Goal: Task Accomplishment & Management: Use online tool/utility

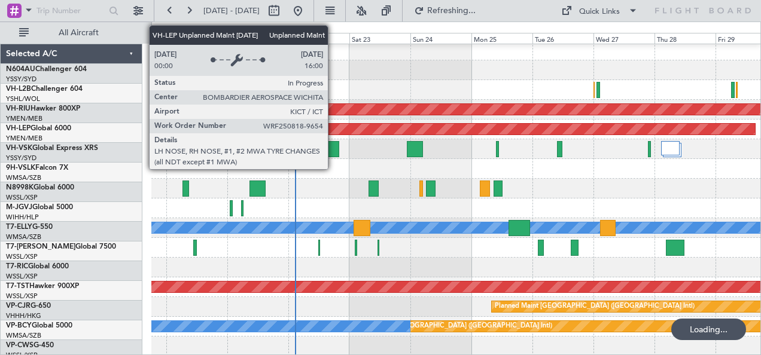
scroll to position [4, 0]
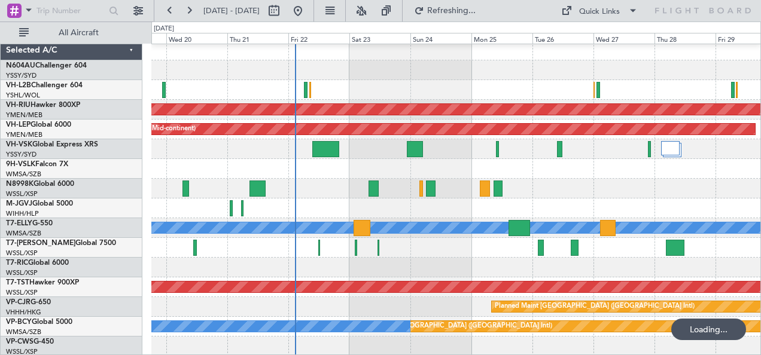
click at [363, 154] on div at bounding box center [456, 149] width 610 height 20
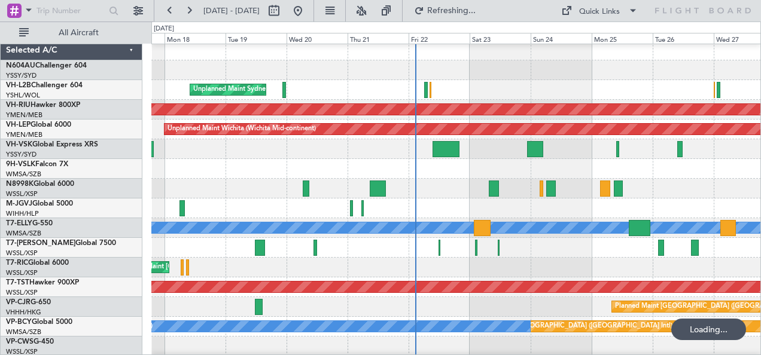
click at [397, 160] on div at bounding box center [456, 169] width 610 height 20
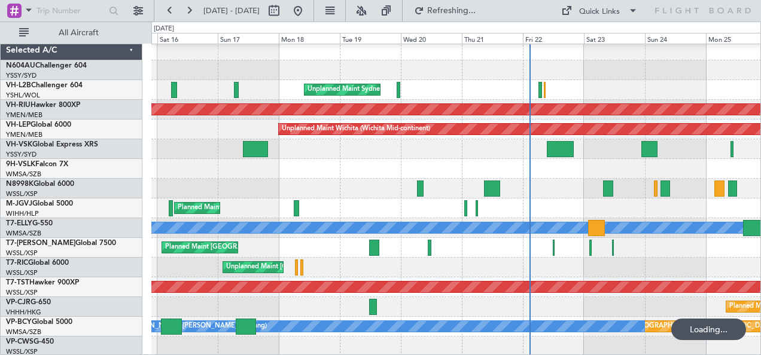
click at [393, 172] on div at bounding box center [456, 169] width 610 height 20
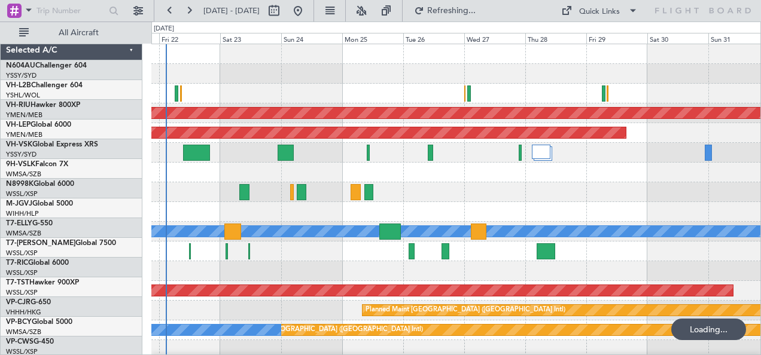
scroll to position [0, 0]
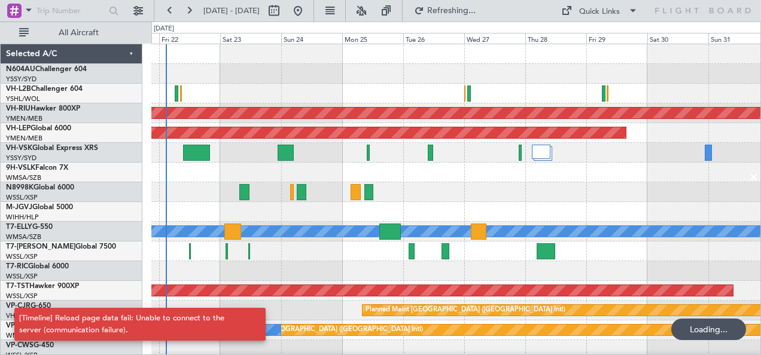
click at [545, 163] on div at bounding box center [456, 173] width 610 height 20
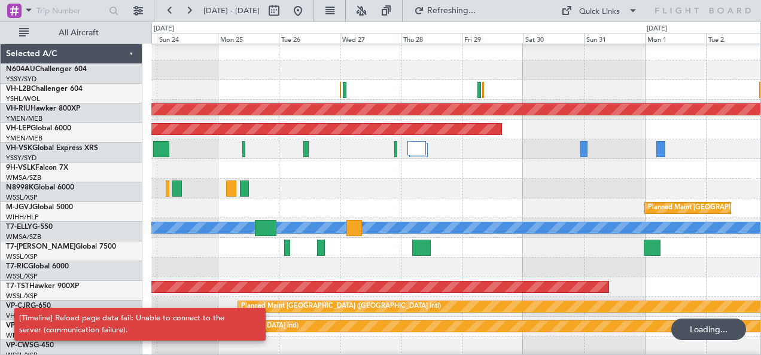
scroll to position [4, 0]
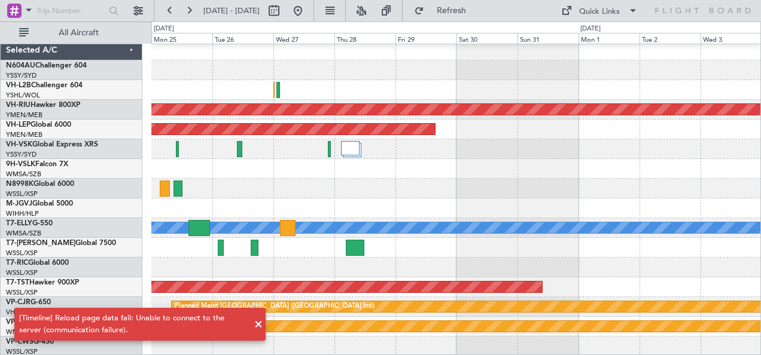
click at [209, 77] on div at bounding box center [456, 70] width 610 height 20
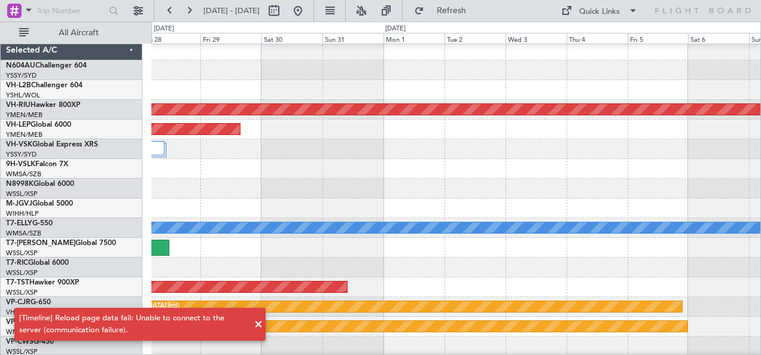
click at [306, 90] on div at bounding box center [456, 90] width 610 height 20
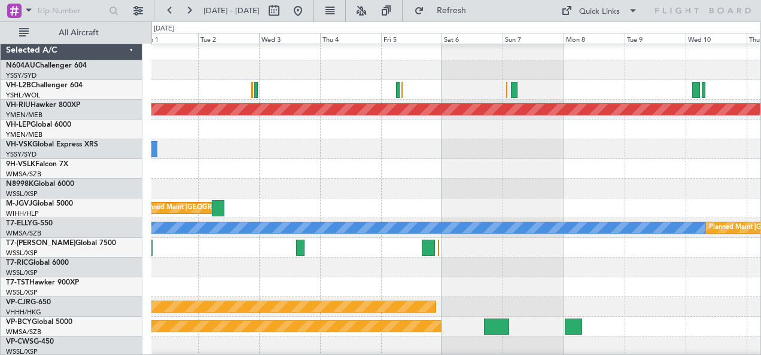
click at [375, 84] on div at bounding box center [456, 90] width 610 height 20
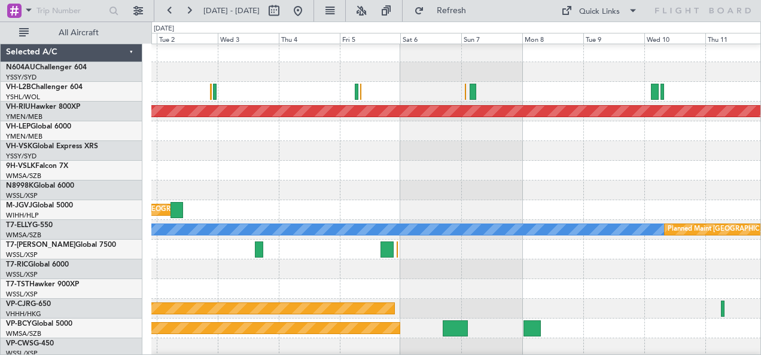
click at [388, 83] on div at bounding box center [456, 92] width 610 height 20
